Goal: Navigation & Orientation: Find specific page/section

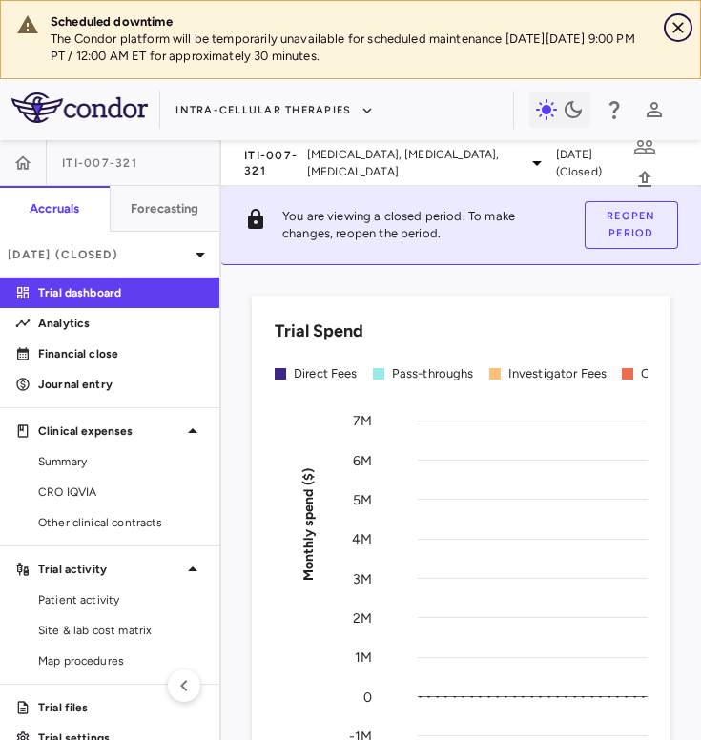
click at [676, 28] on icon "Close" at bounding box center [677, 27] width 11 height 11
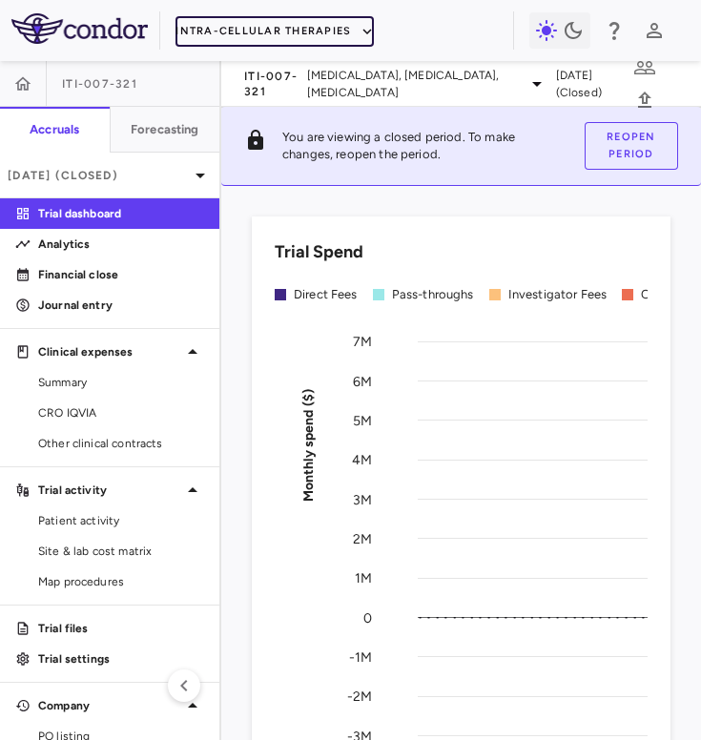
click at [335, 29] on button "Intra-Cellular Therapies" at bounding box center [274, 31] width 198 height 31
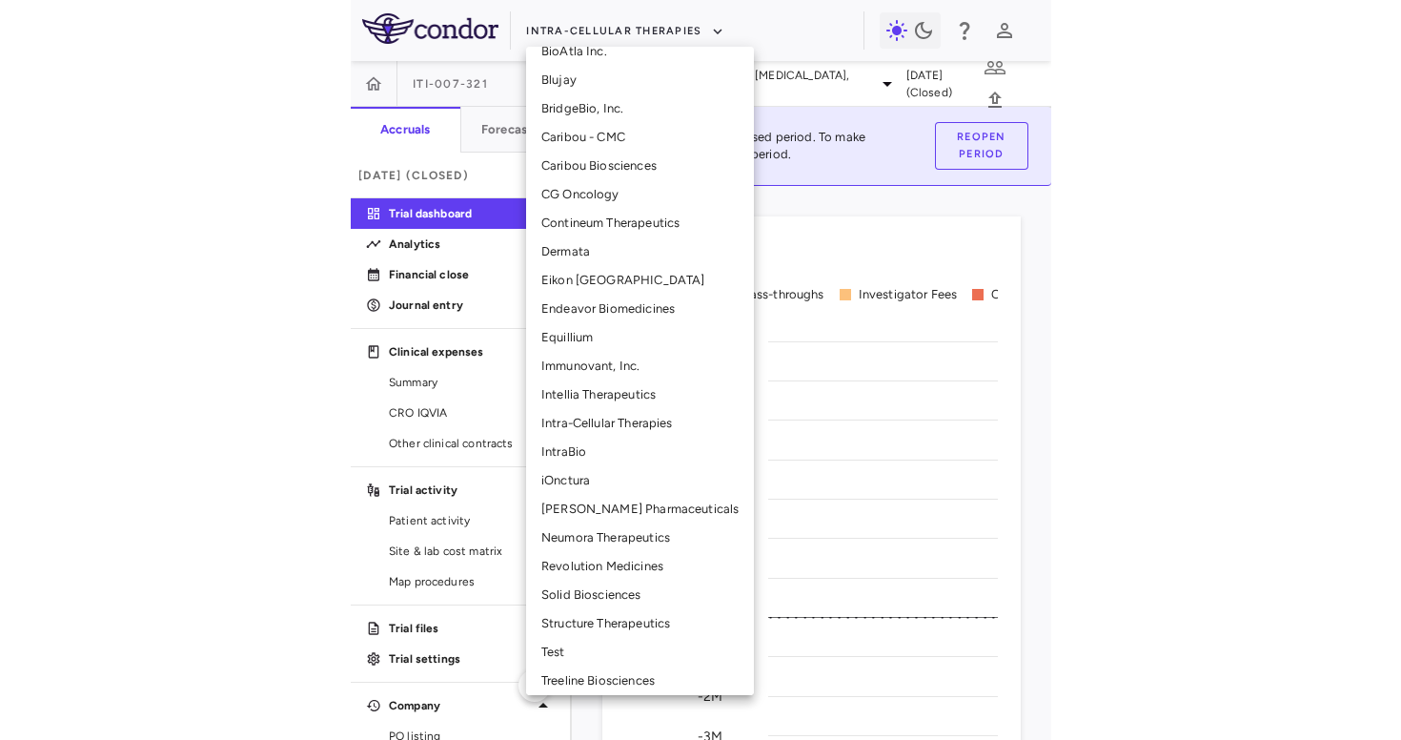
scroll to position [276, 0]
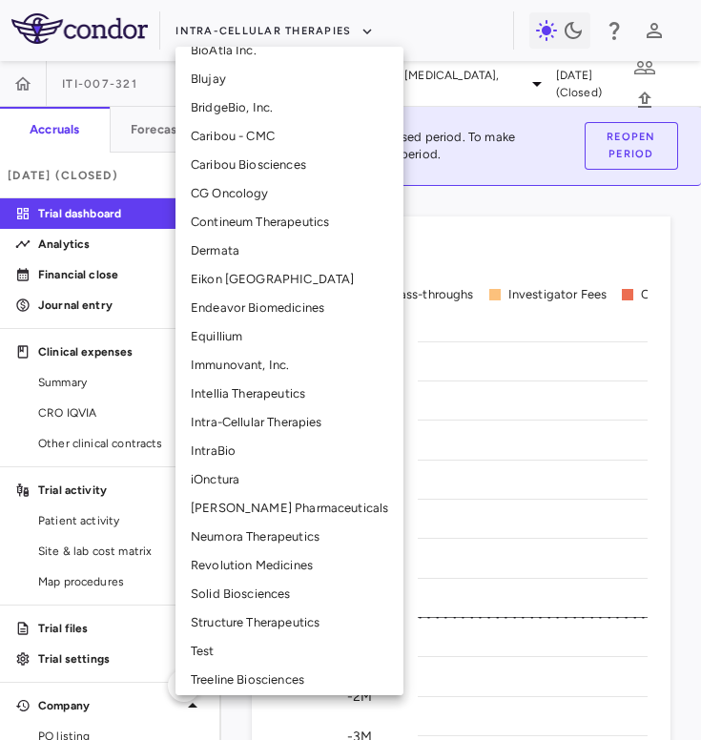
click at [235, 538] on li "Neumora Therapeutics" at bounding box center [289, 536] width 228 height 29
